Goal: Find specific page/section

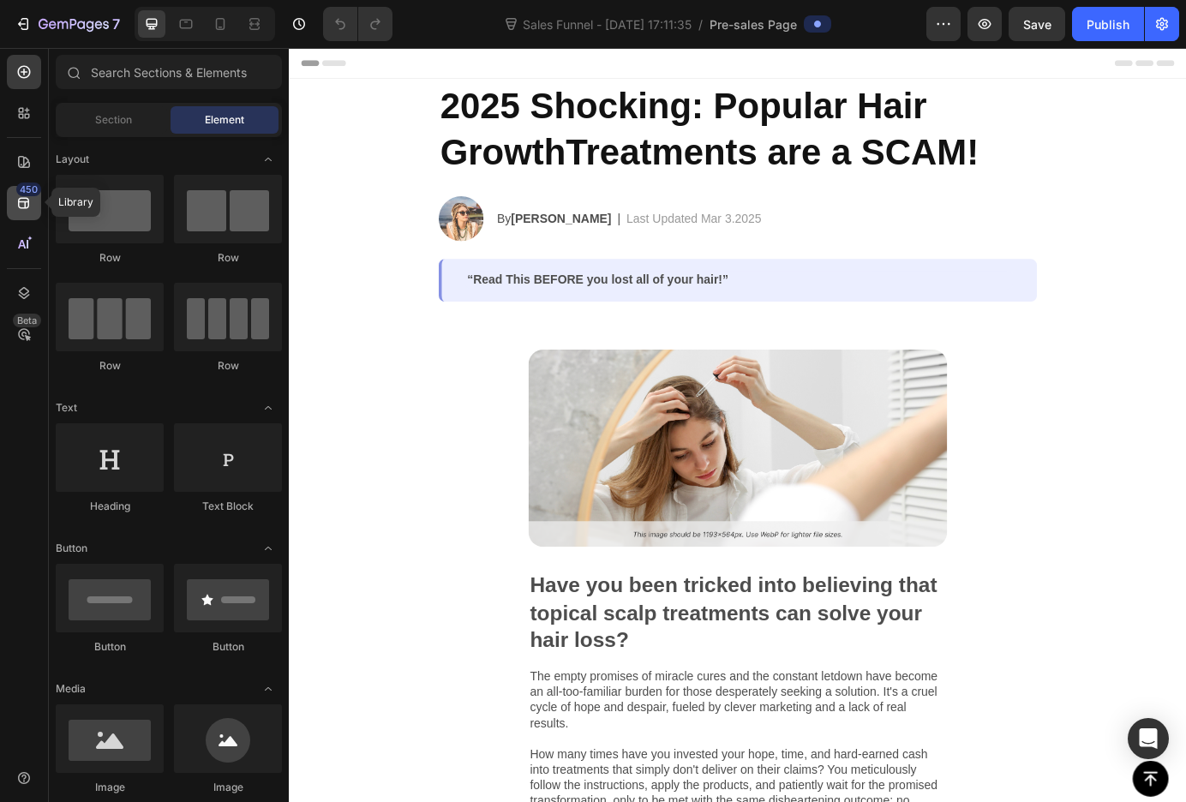
click at [24, 213] on div "450" at bounding box center [24, 203] width 34 height 34
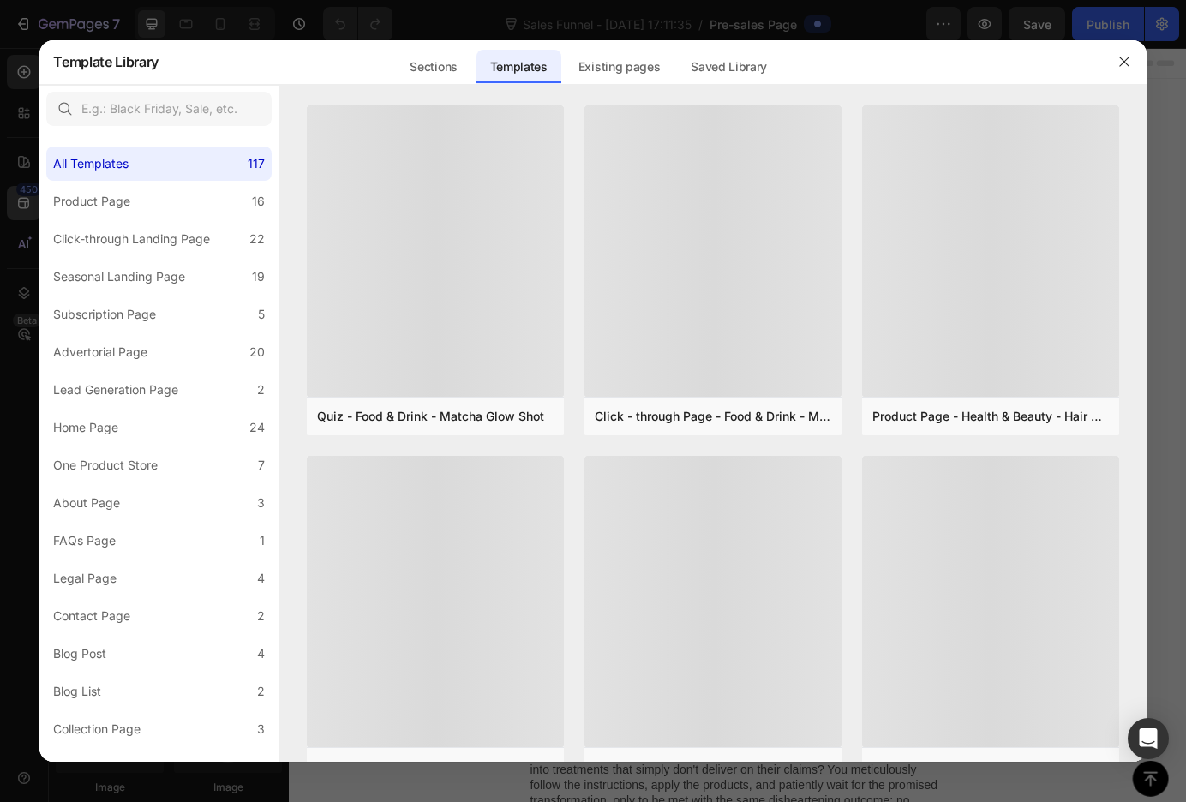
click at [24, 247] on div at bounding box center [593, 401] width 1186 height 802
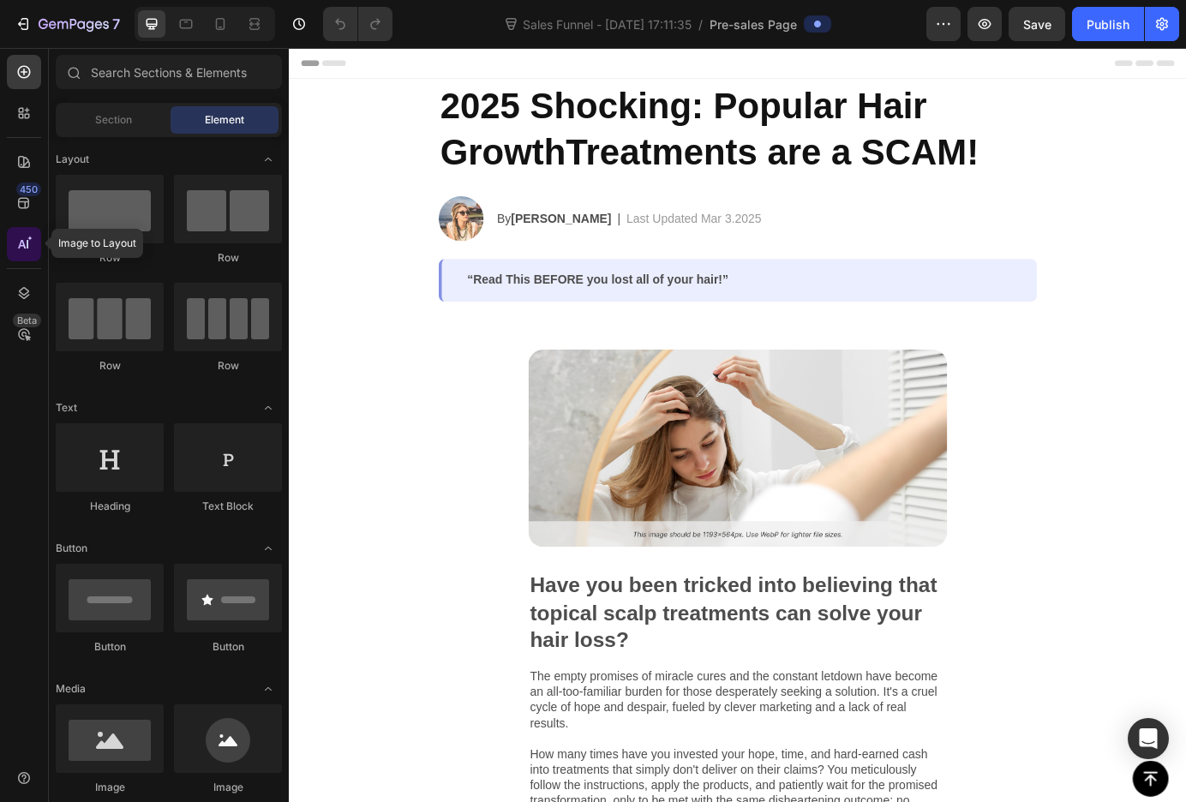
click at [19, 236] on div at bounding box center [24, 244] width 34 height 34
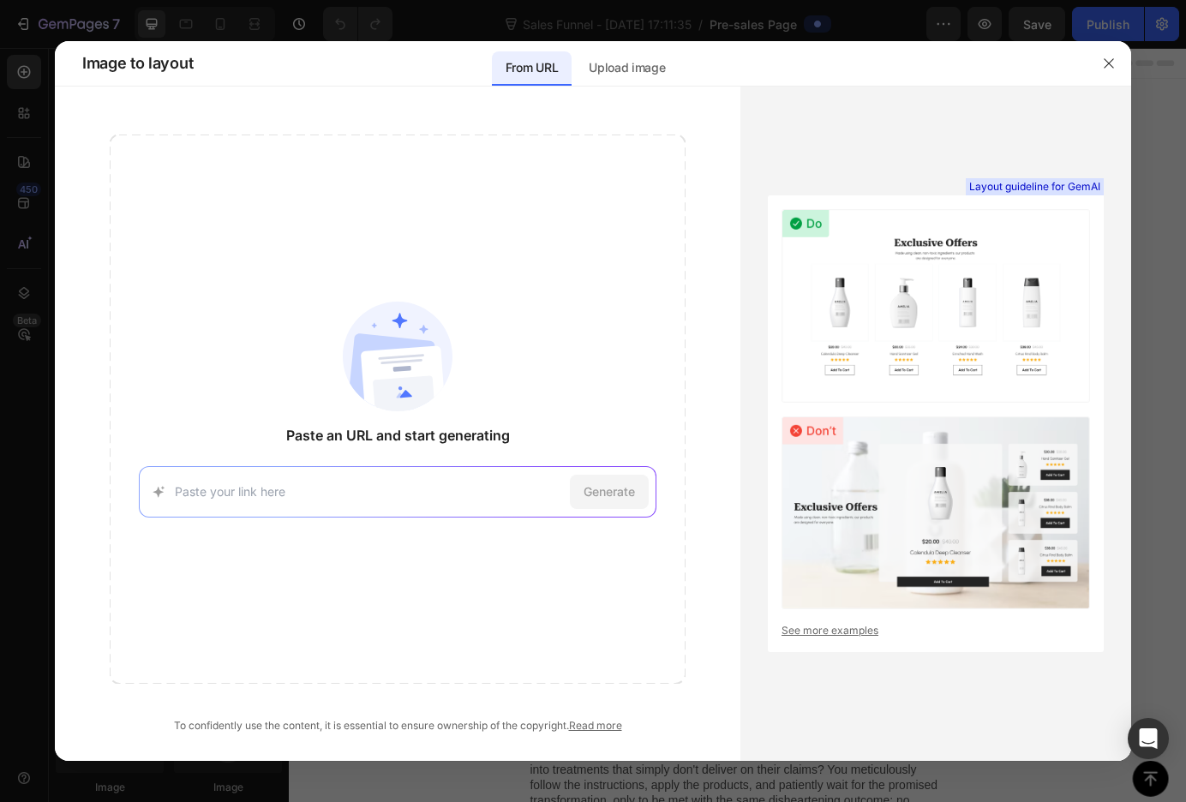
click at [440, 484] on input at bounding box center [369, 491] width 389 height 18
click at [644, 65] on p "Upload image" at bounding box center [626, 67] width 76 height 21
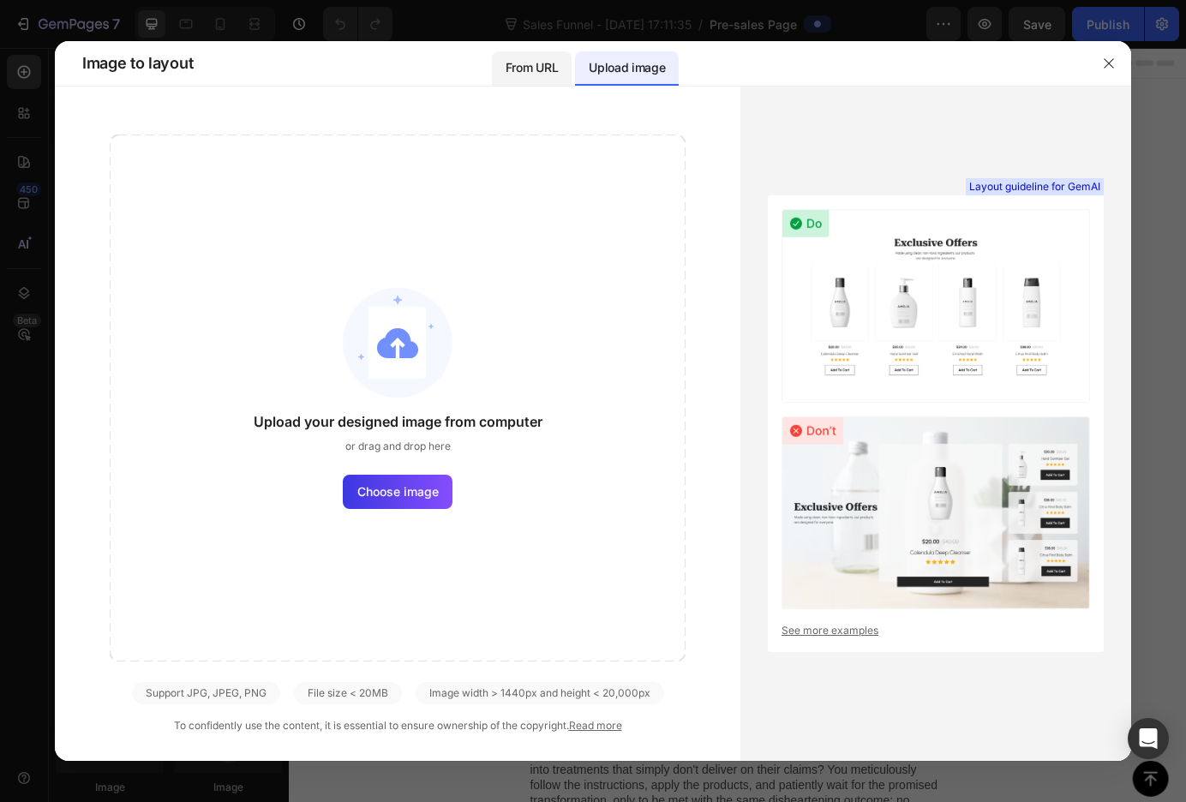
click at [548, 74] on p "From URL" at bounding box center [531, 67] width 52 height 21
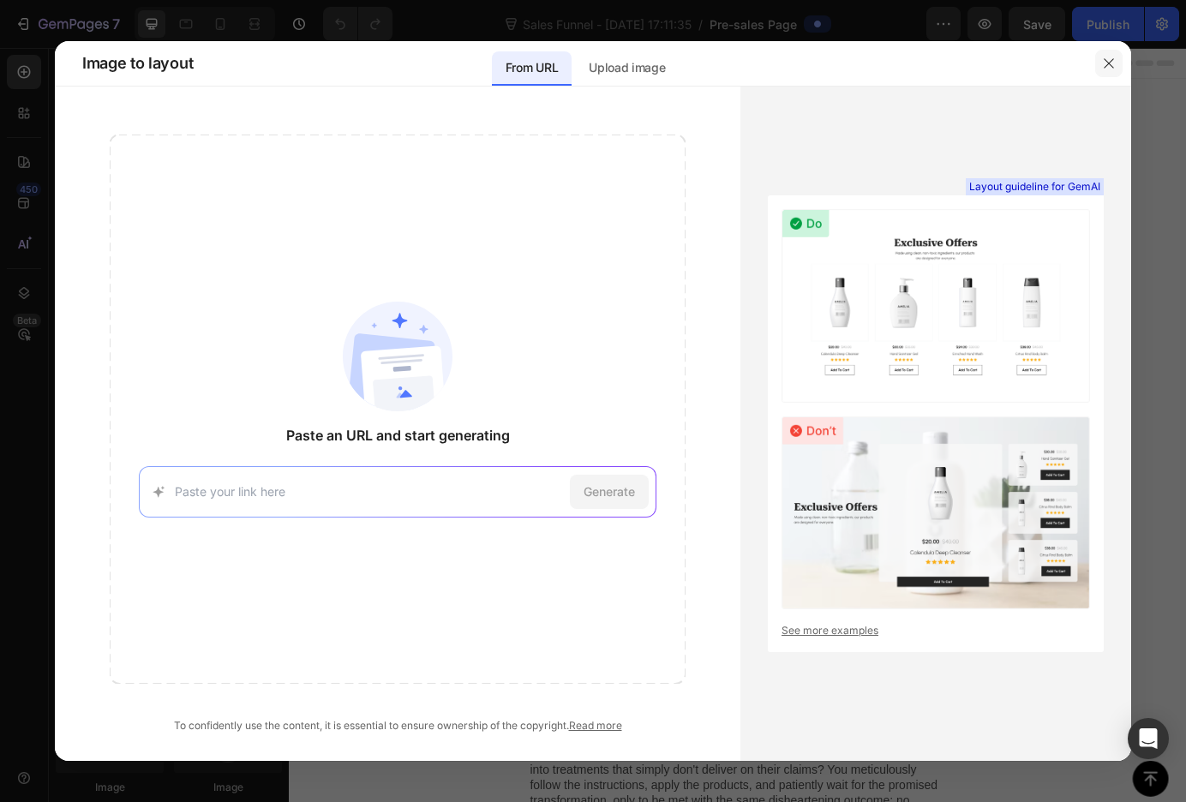
drag, startPoint x: 1104, startPoint y: 69, endPoint x: 880, endPoint y: 26, distance: 228.6
click at [1104, 69] on icon "button" at bounding box center [1109, 64] width 14 height 14
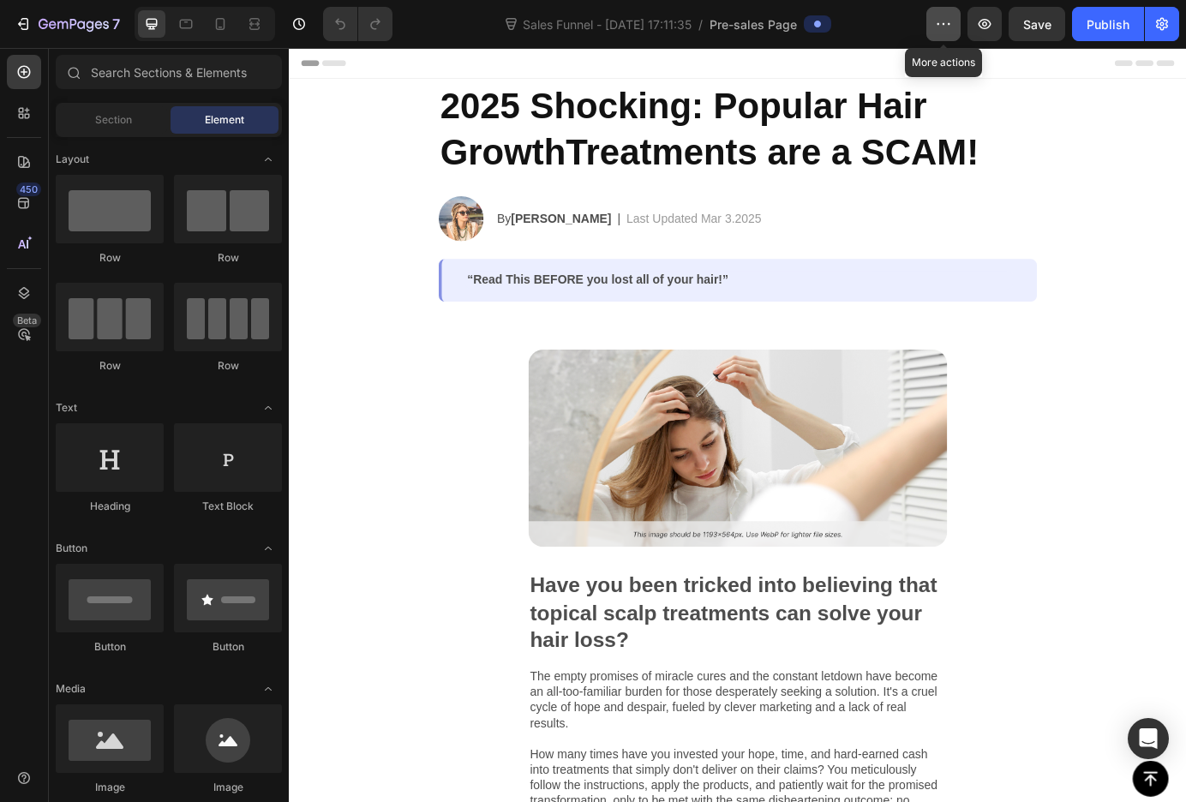
click at [936, 29] on icon "button" at bounding box center [943, 23] width 17 height 17
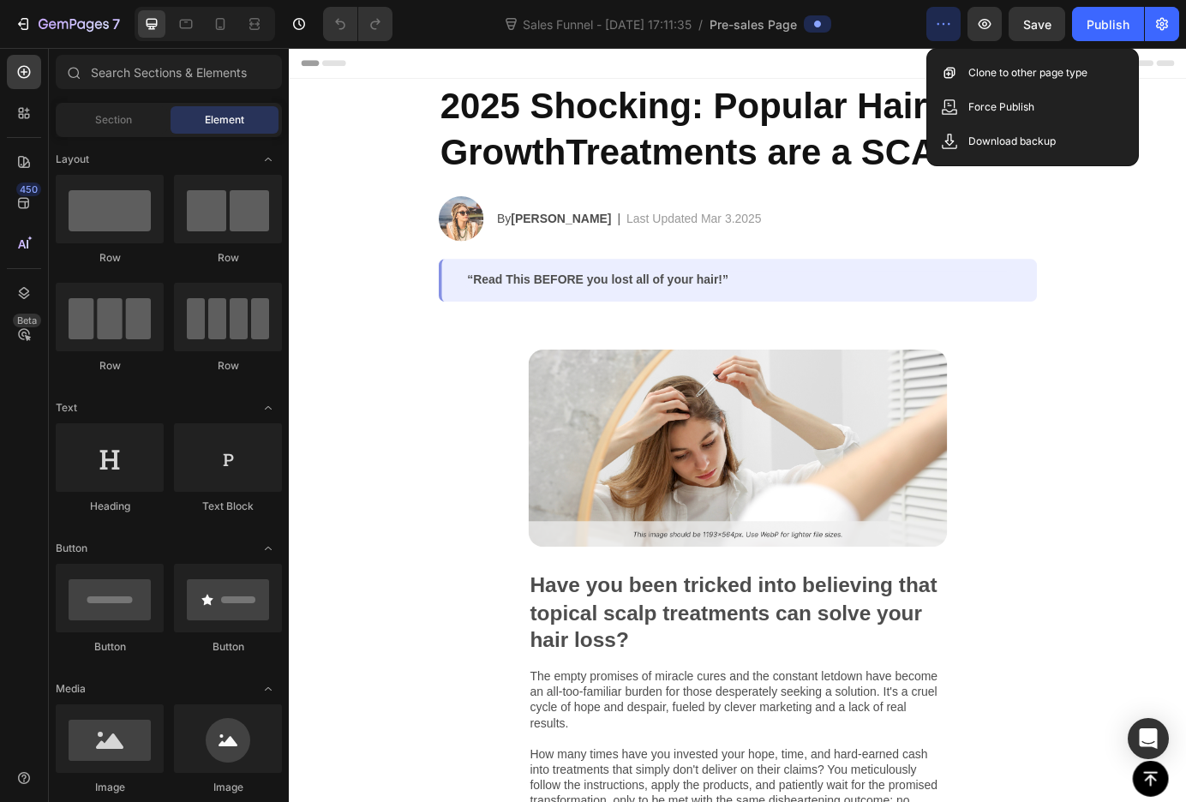
click at [935, 22] on icon "button" at bounding box center [943, 23] width 17 height 17
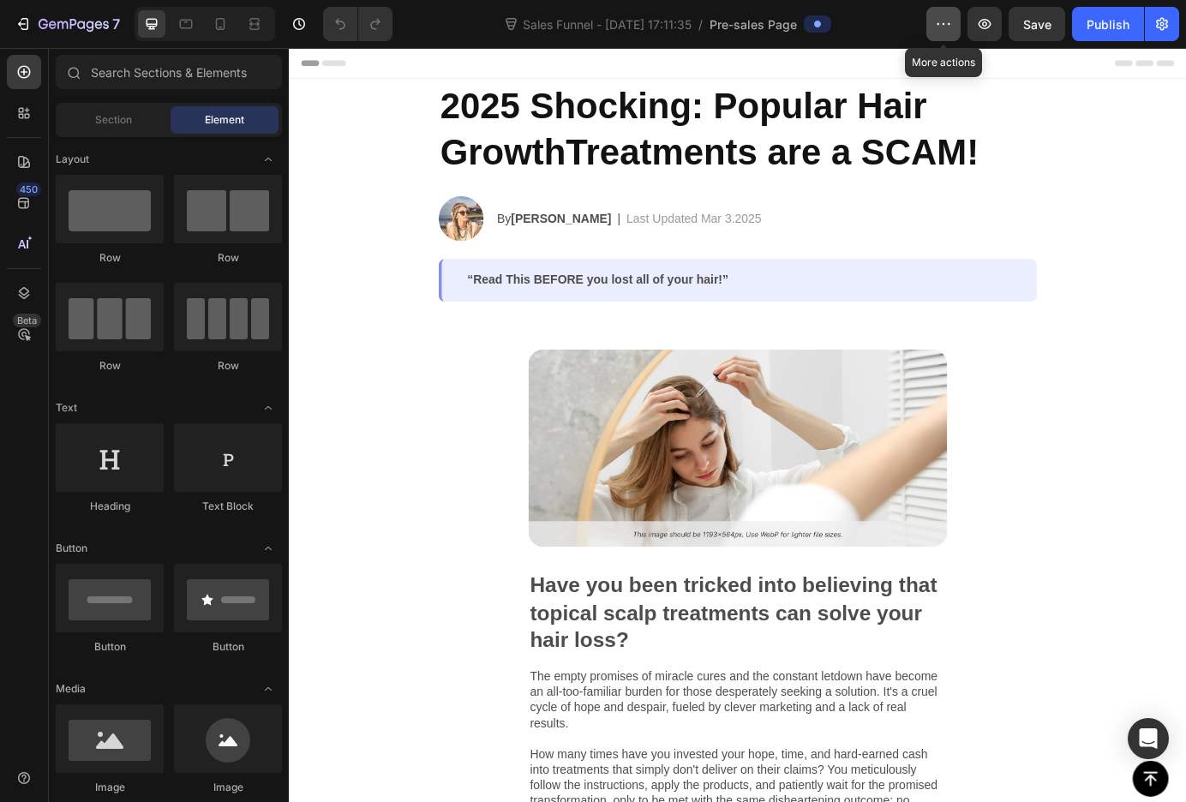
click at [951, 15] on button "button" at bounding box center [943, 24] width 34 height 34
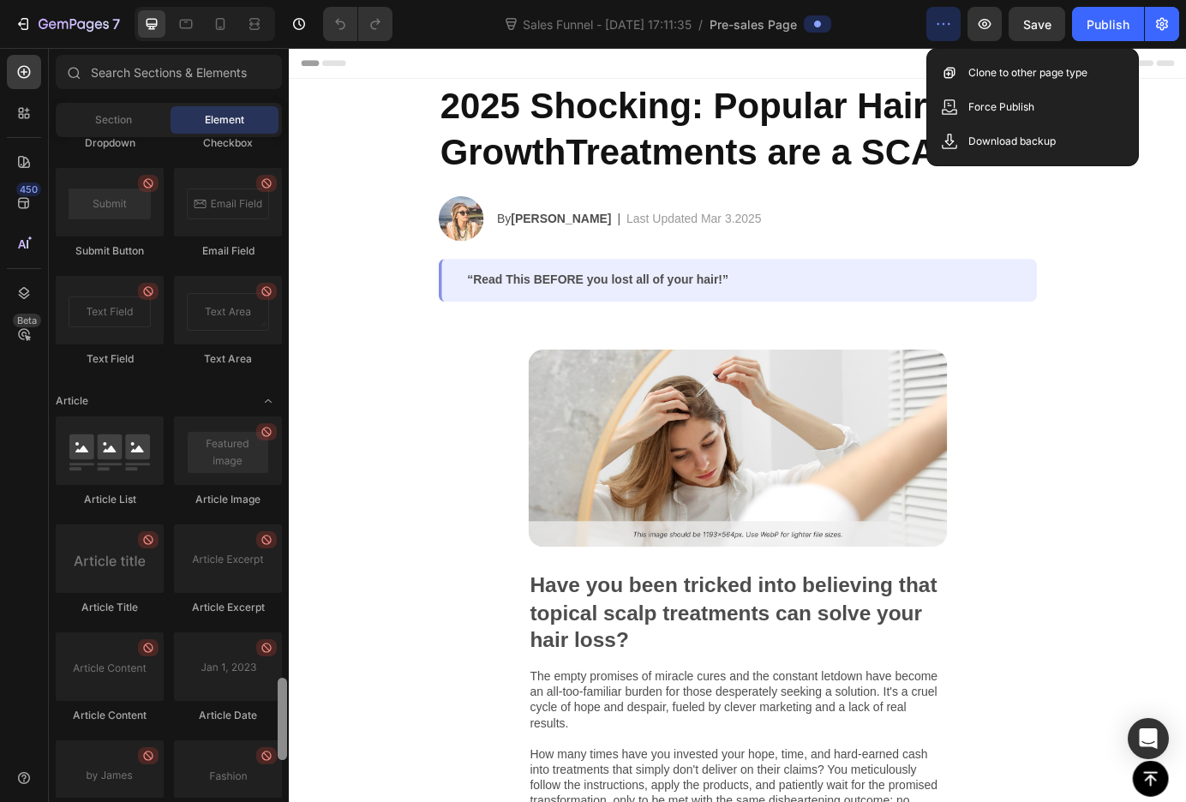
scroll to position [4639, 0]
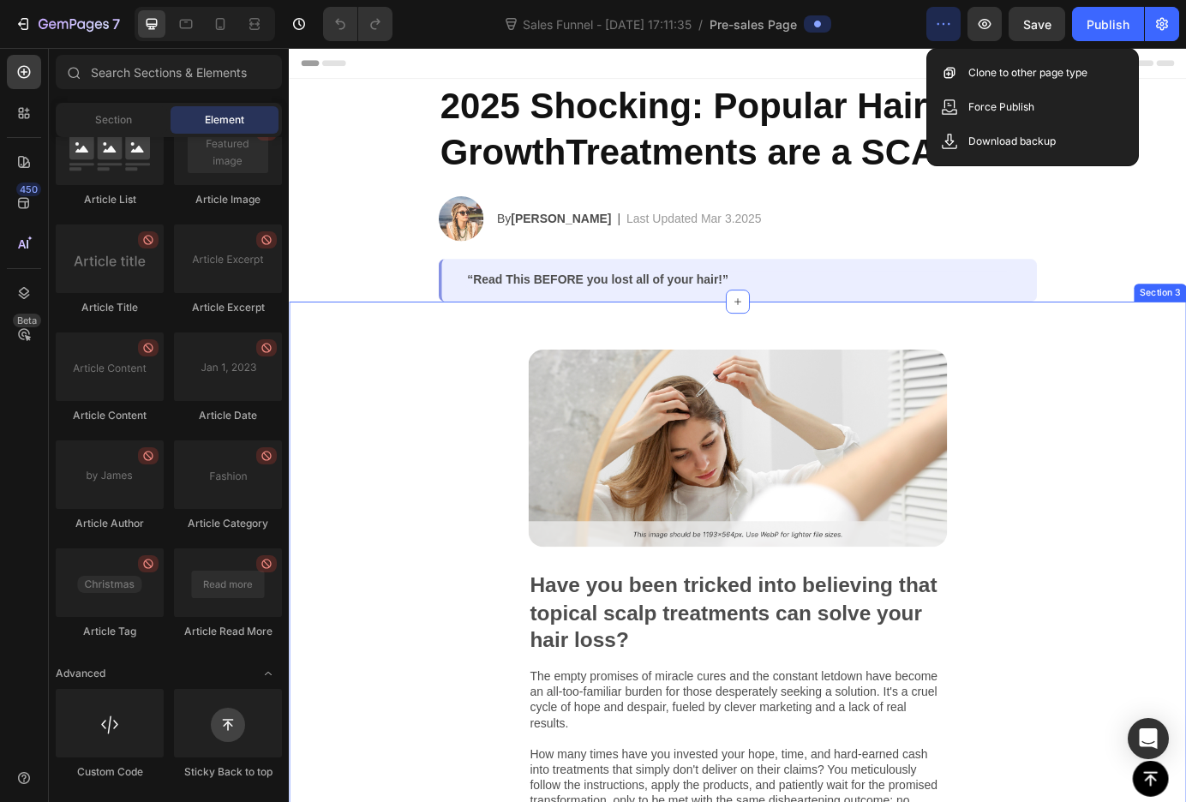
drag, startPoint x: 576, startPoint y: 806, endPoint x: 339, endPoint y: 494, distance: 391.8
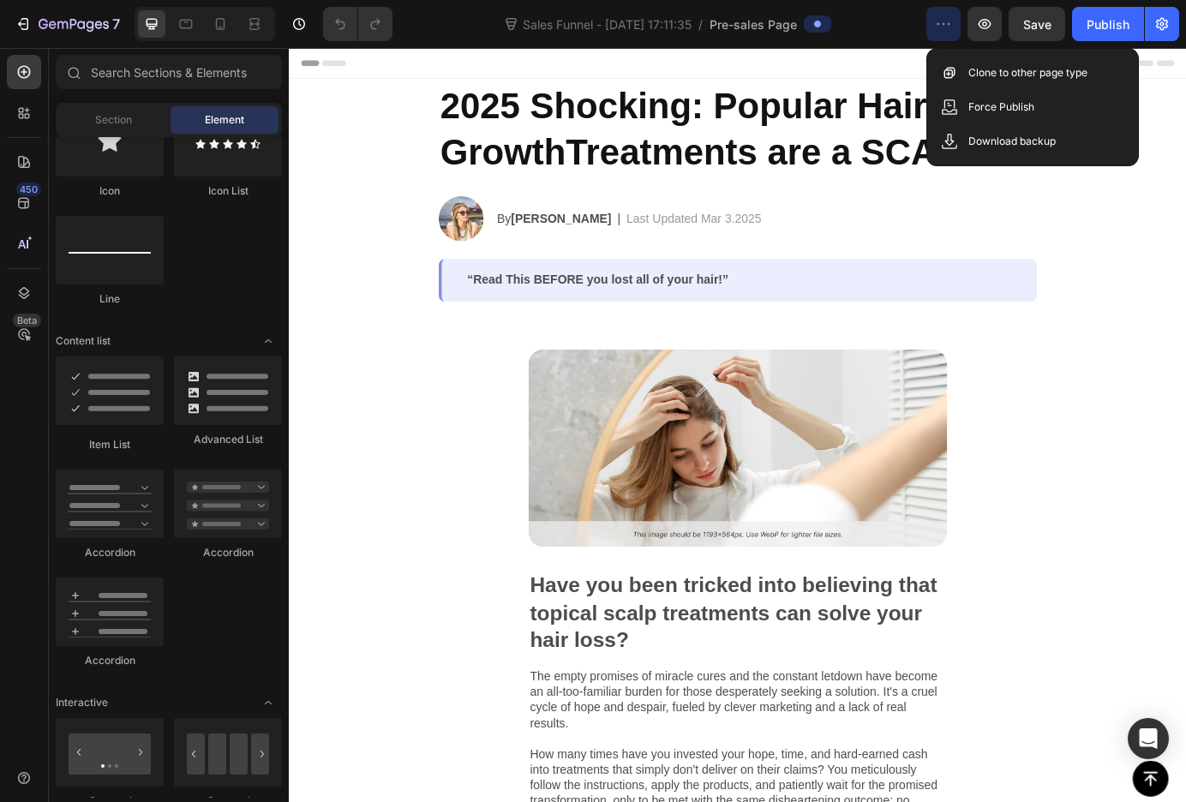
scroll to position [0, 0]
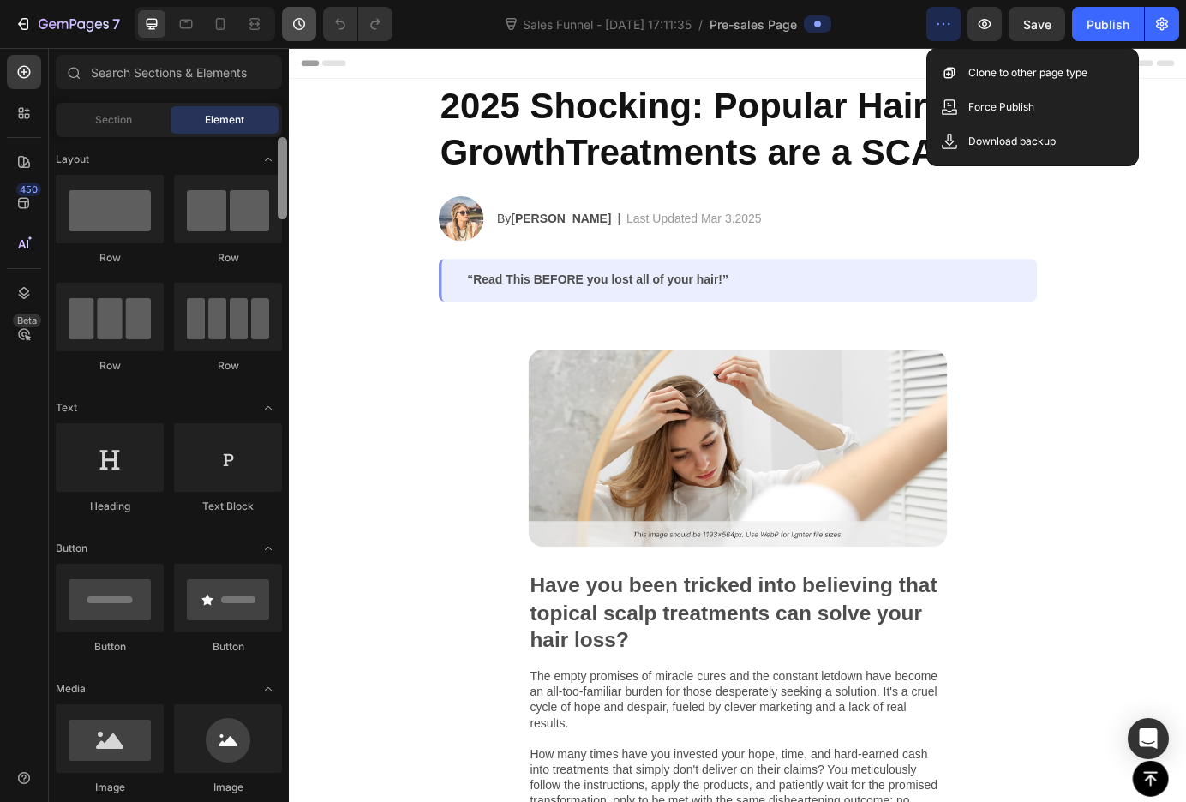
drag, startPoint x: 282, startPoint y: 752, endPoint x: 308, endPoint y: 26, distance: 726.9
click at [313, 0] on div "7 Sales Funnel - [DATE] 17:11:35 / Pre-sales Page Preview Save Publish 450 Beta…" at bounding box center [593, 0] width 1186 height 0
click at [195, 86] on input "text" at bounding box center [169, 72] width 226 height 34
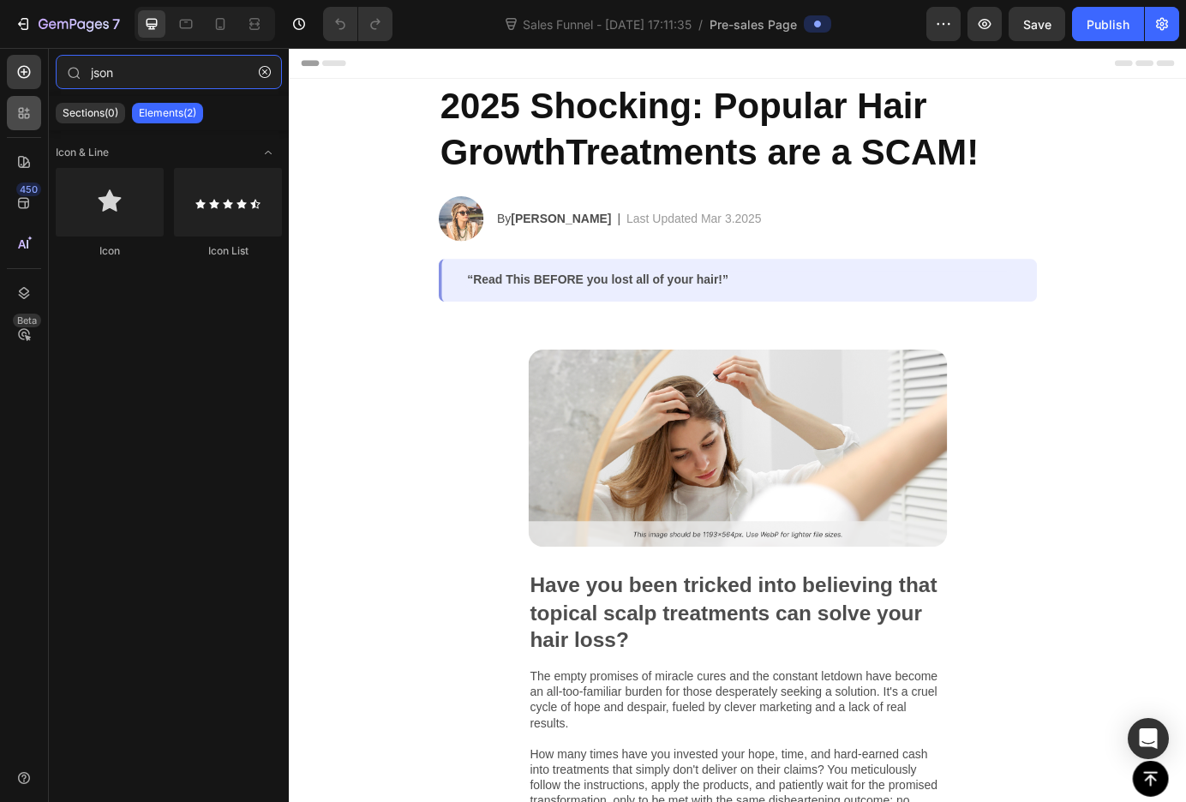
type input "json"
click at [33, 113] on div at bounding box center [24, 113] width 34 height 34
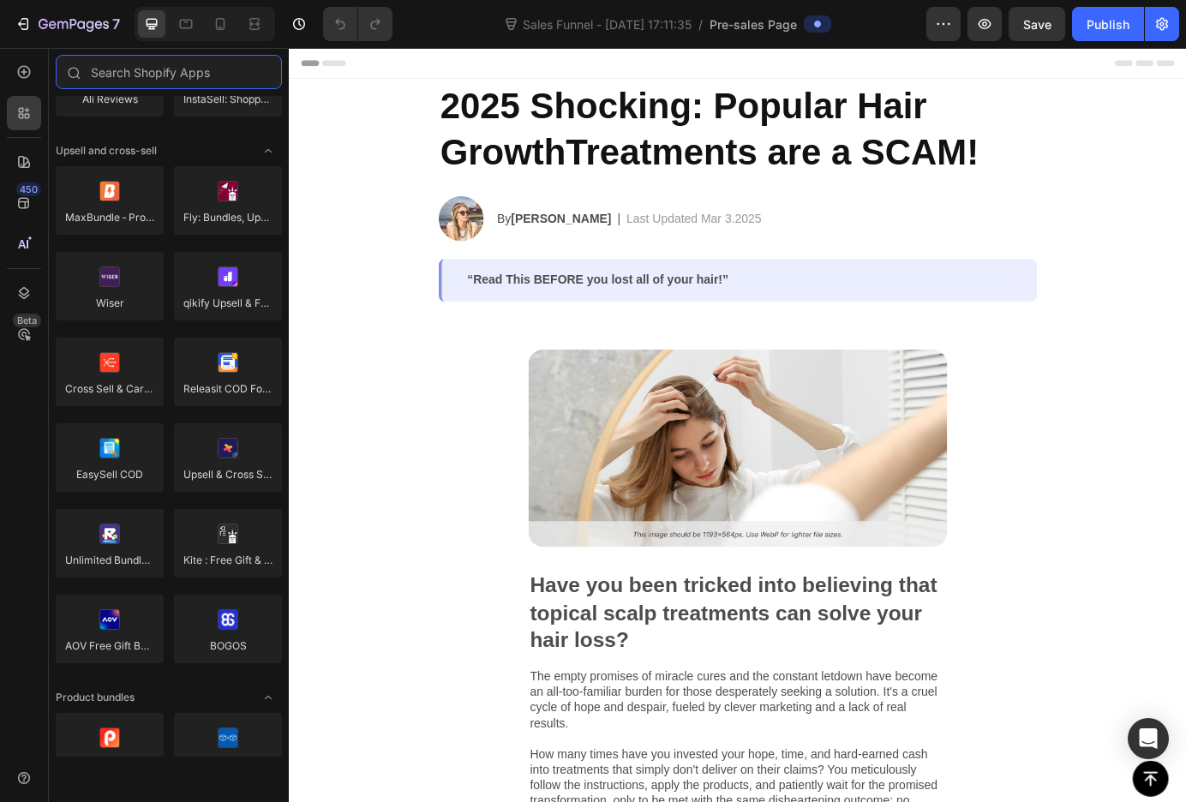
scroll to position [114, 0]
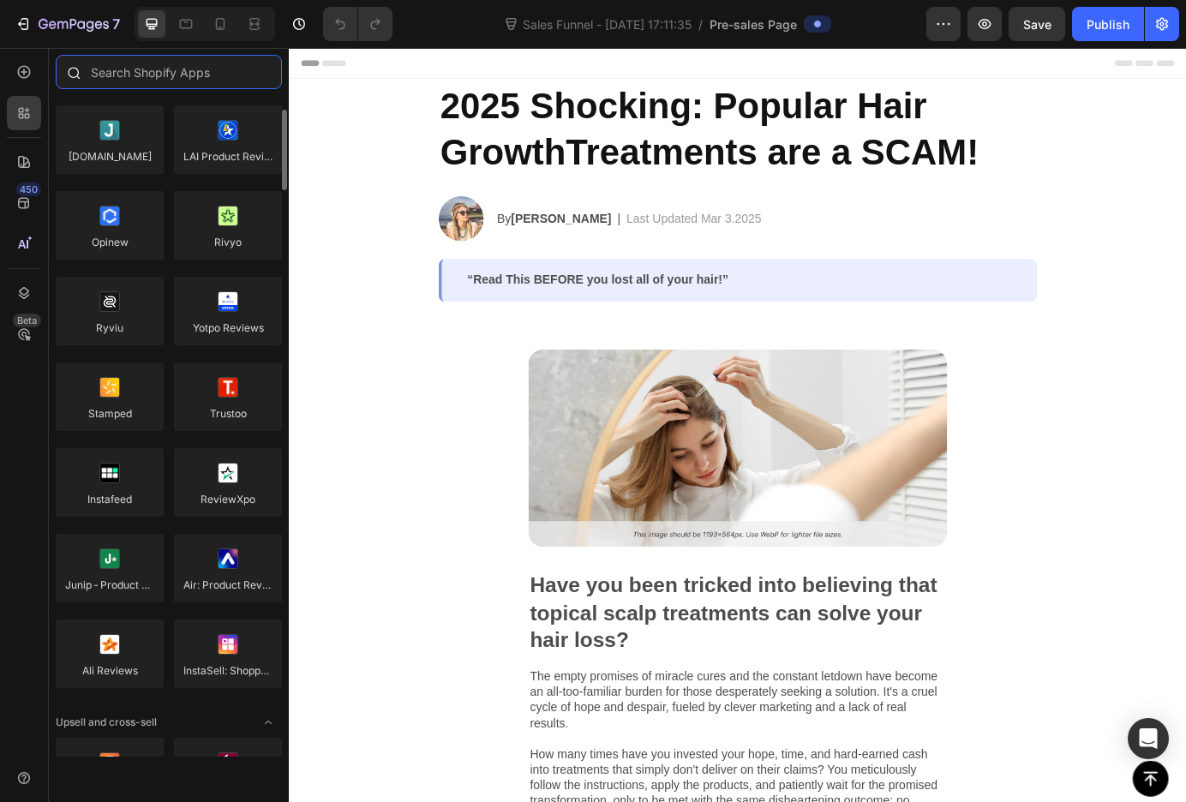
click at [140, 80] on input "text" at bounding box center [169, 72] width 226 height 34
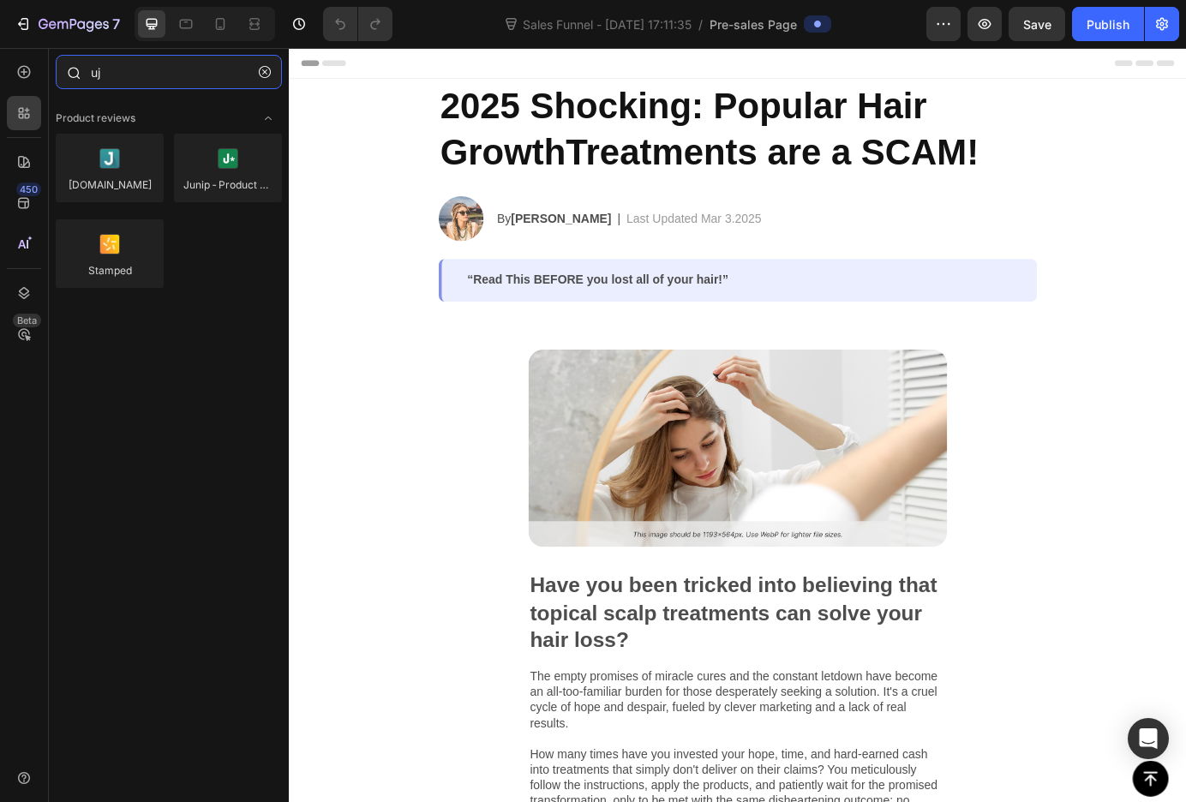
type input "u"
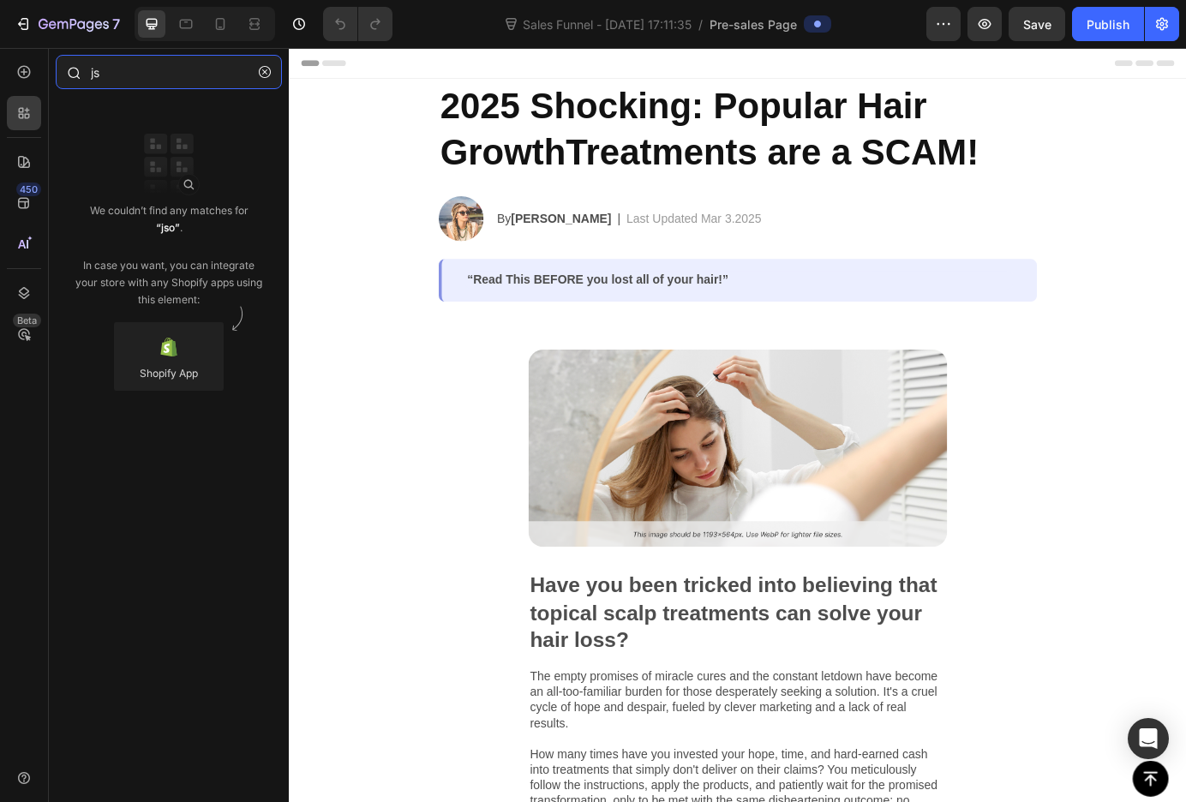
type input "j"
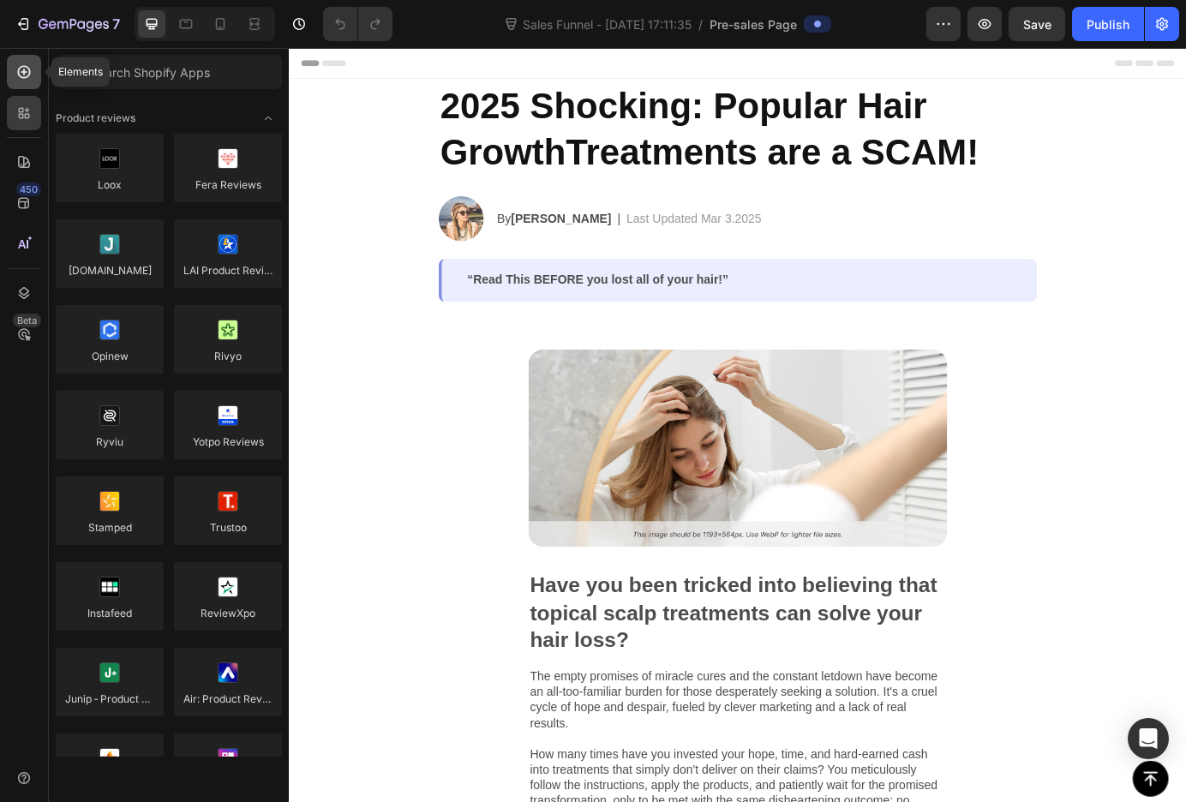
click at [26, 72] on icon at bounding box center [24, 72] width 7 height 7
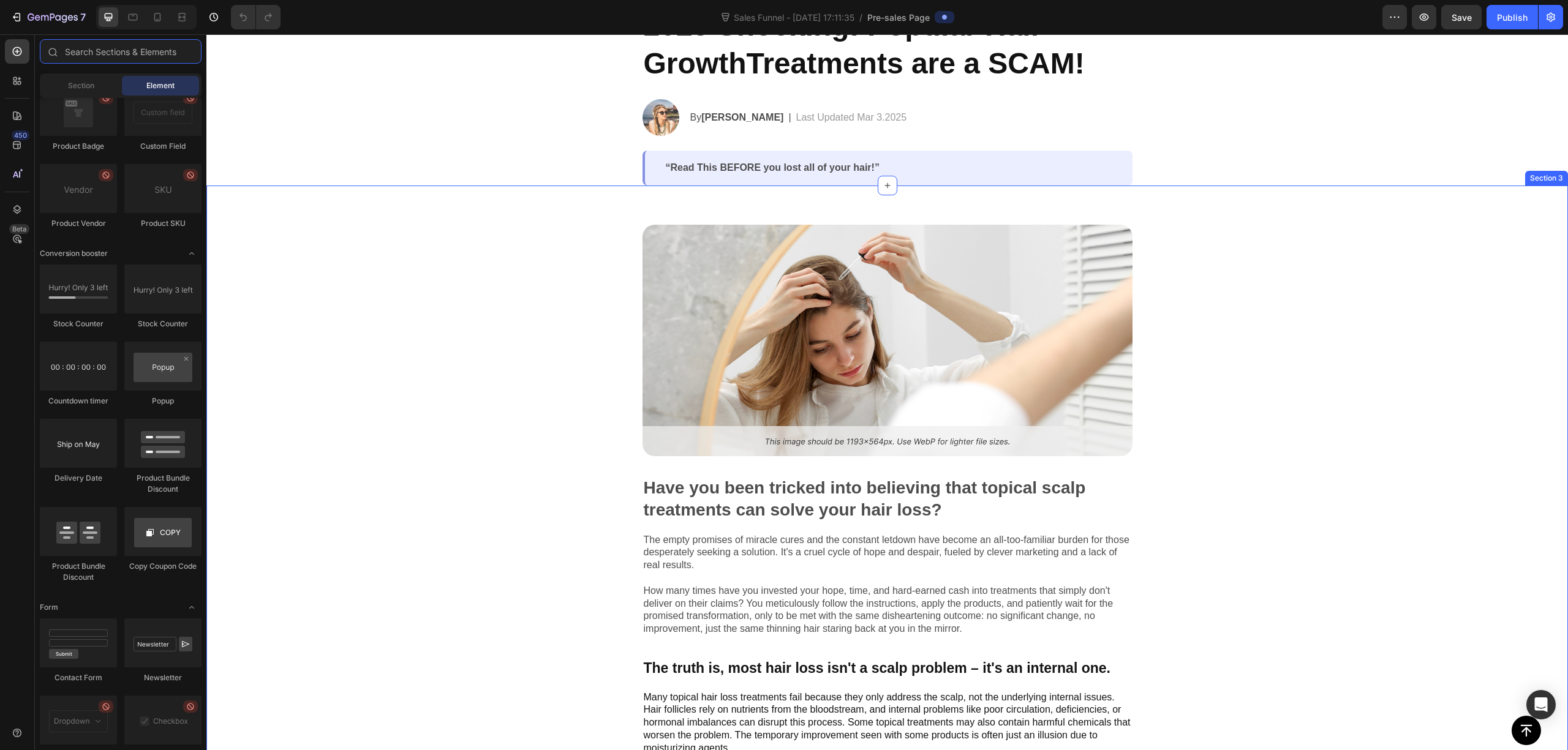
scroll to position [0, 0]
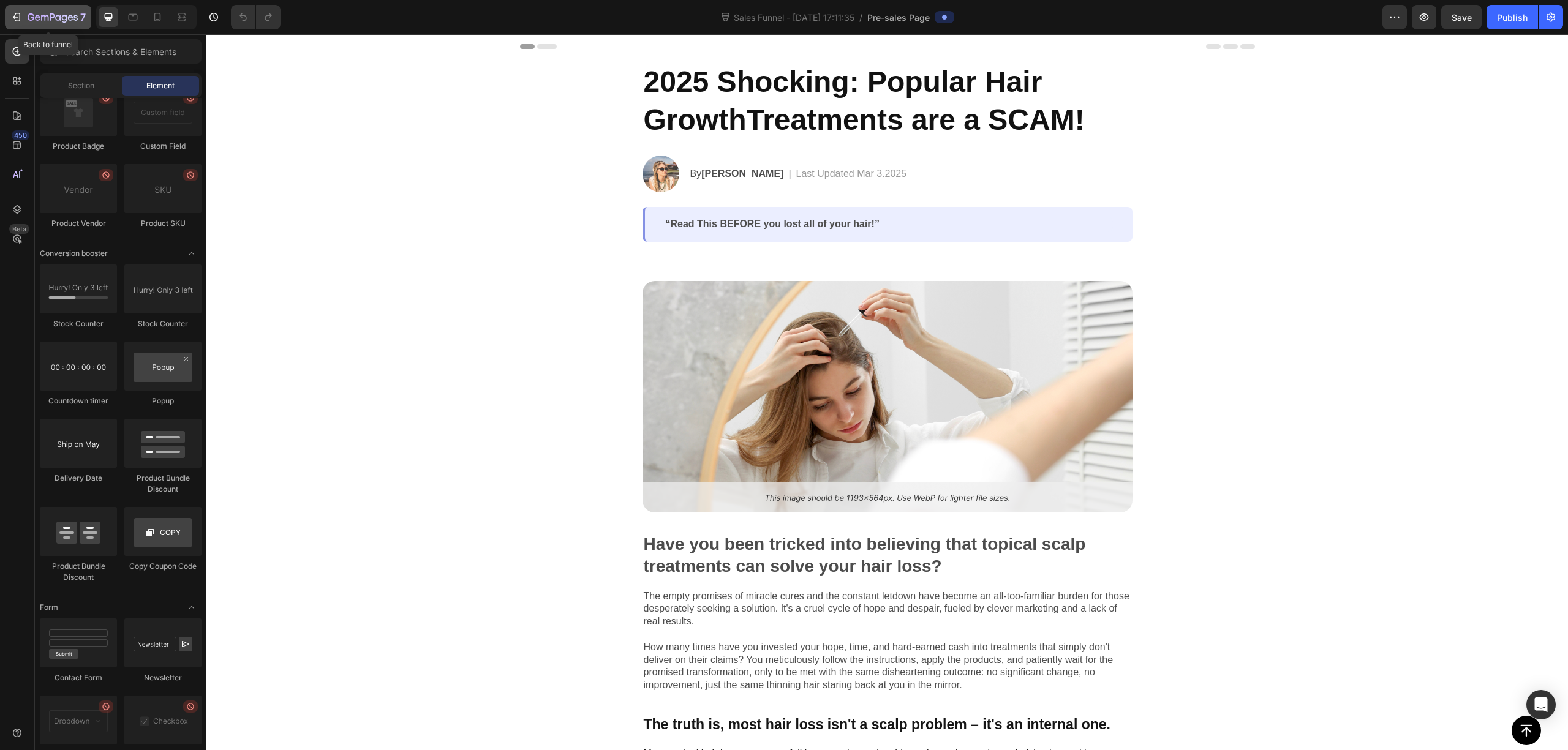
click at [15, 21] on icon "button" at bounding box center [16, 16] width 12 height 12
